Goal: Task Accomplishment & Management: Manage account settings

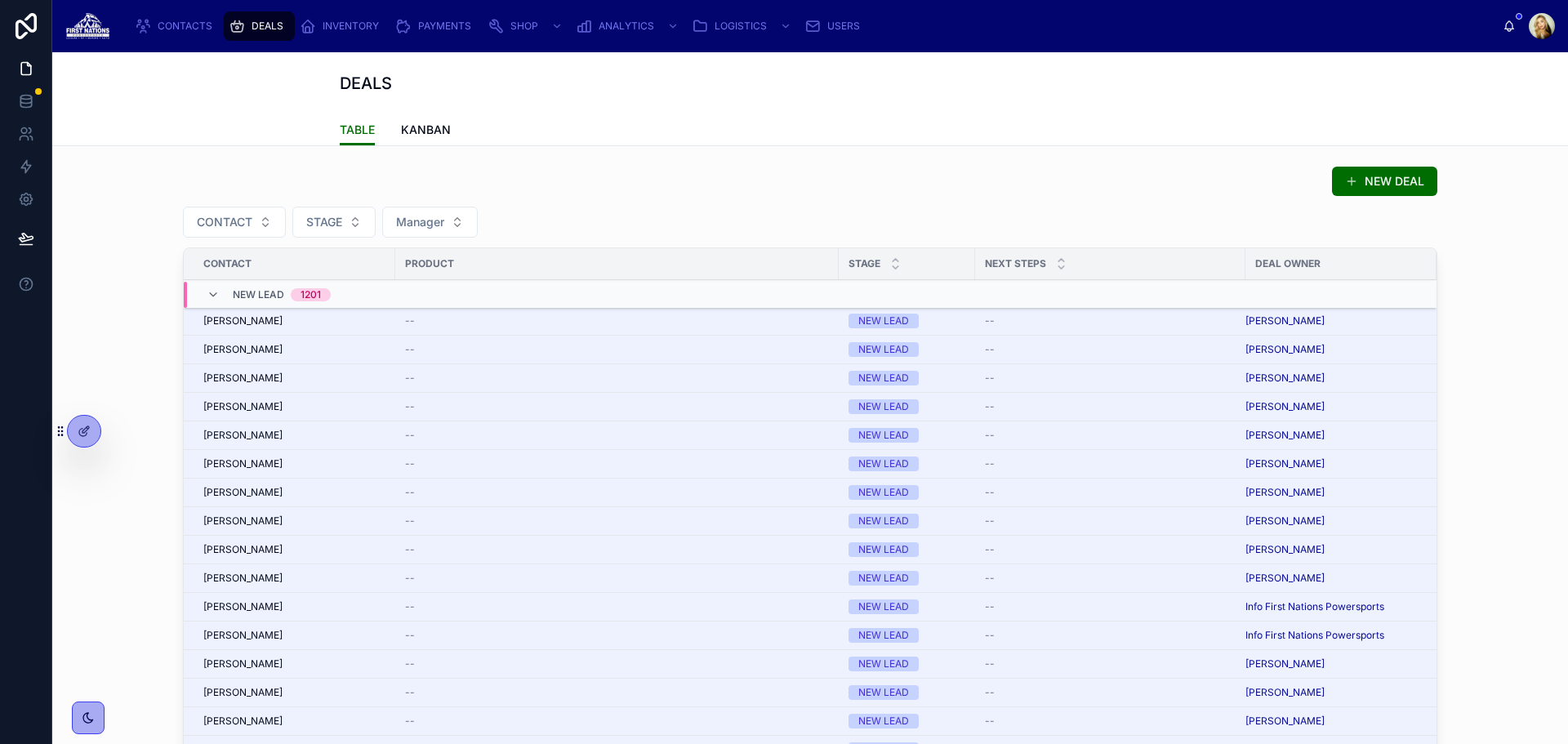
click at [461, 180] on div "NEW DEAL" at bounding box center [810, 180] width 1254 height 31
click at [269, 326] on div "[PERSON_NAME]" at bounding box center [294, 321] width 182 height 13
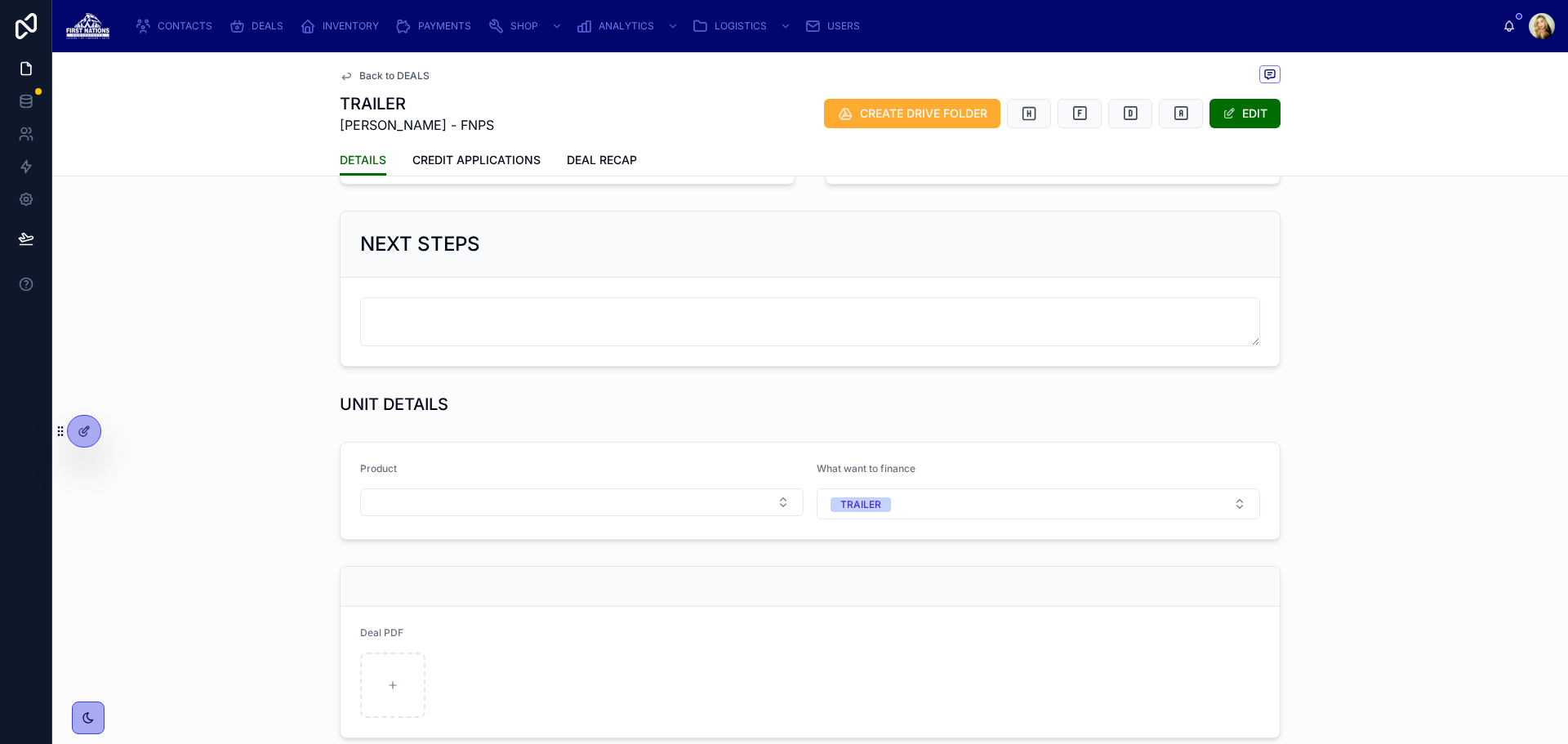
scroll to position [545, 0]
click at [1427, 222] on div "NEXT STEPS" at bounding box center [810, 287] width 1515 height 169
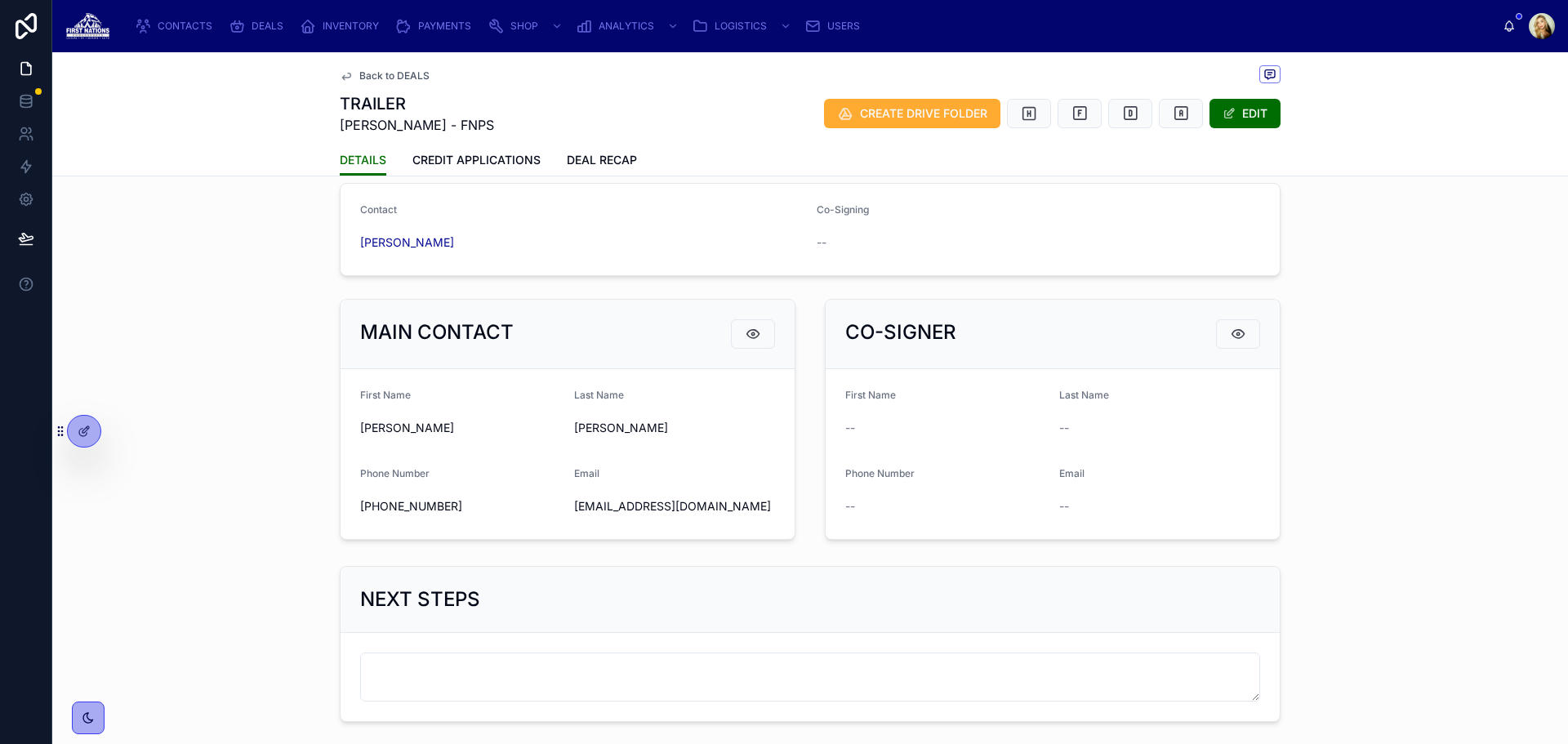
scroll to position [0, 0]
